Goal: Check status: Check status

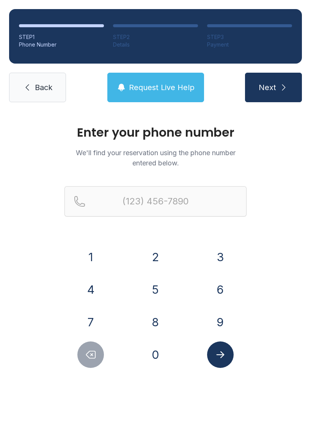
click at [152, 323] on button "8" at bounding box center [155, 322] width 27 height 27
click at [91, 260] on button "1" at bounding box center [90, 257] width 27 height 27
click at [226, 255] on button "3" at bounding box center [220, 257] width 27 height 27
click at [89, 320] on button "7" at bounding box center [90, 322] width 27 height 27
click at [218, 258] on button "3" at bounding box center [220, 257] width 27 height 27
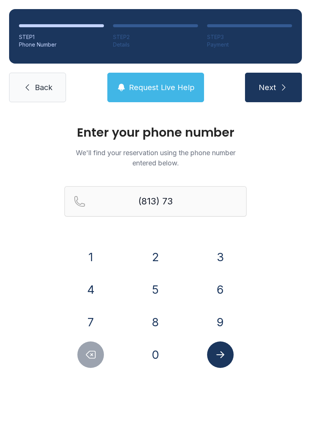
click at [91, 266] on button "1" at bounding box center [90, 257] width 27 height 27
click at [95, 322] on button "7" at bounding box center [90, 322] width 27 height 27
click at [224, 325] on button "9" at bounding box center [220, 322] width 27 height 27
click at [91, 326] on button "7" at bounding box center [90, 322] width 27 height 27
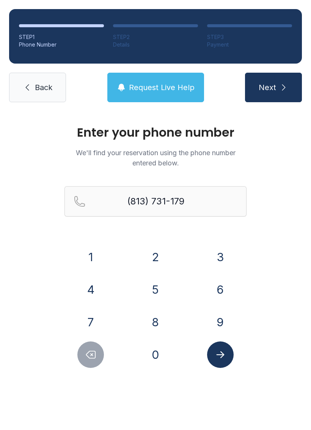
type input "[PHONE_NUMBER]"
click at [224, 356] on icon "Submit lookup form" at bounding box center [219, 354] width 11 height 11
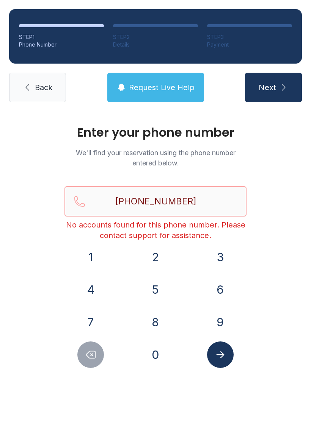
click at [207, 206] on input "[PHONE_NUMBER]" at bounding box center [155, 201] width 182 height 30
click at [42, 89] on span "Back" at bounding box center [43, 87] width 17 height 11
